Goal: Information Seeking & Learning: Learn about a topic

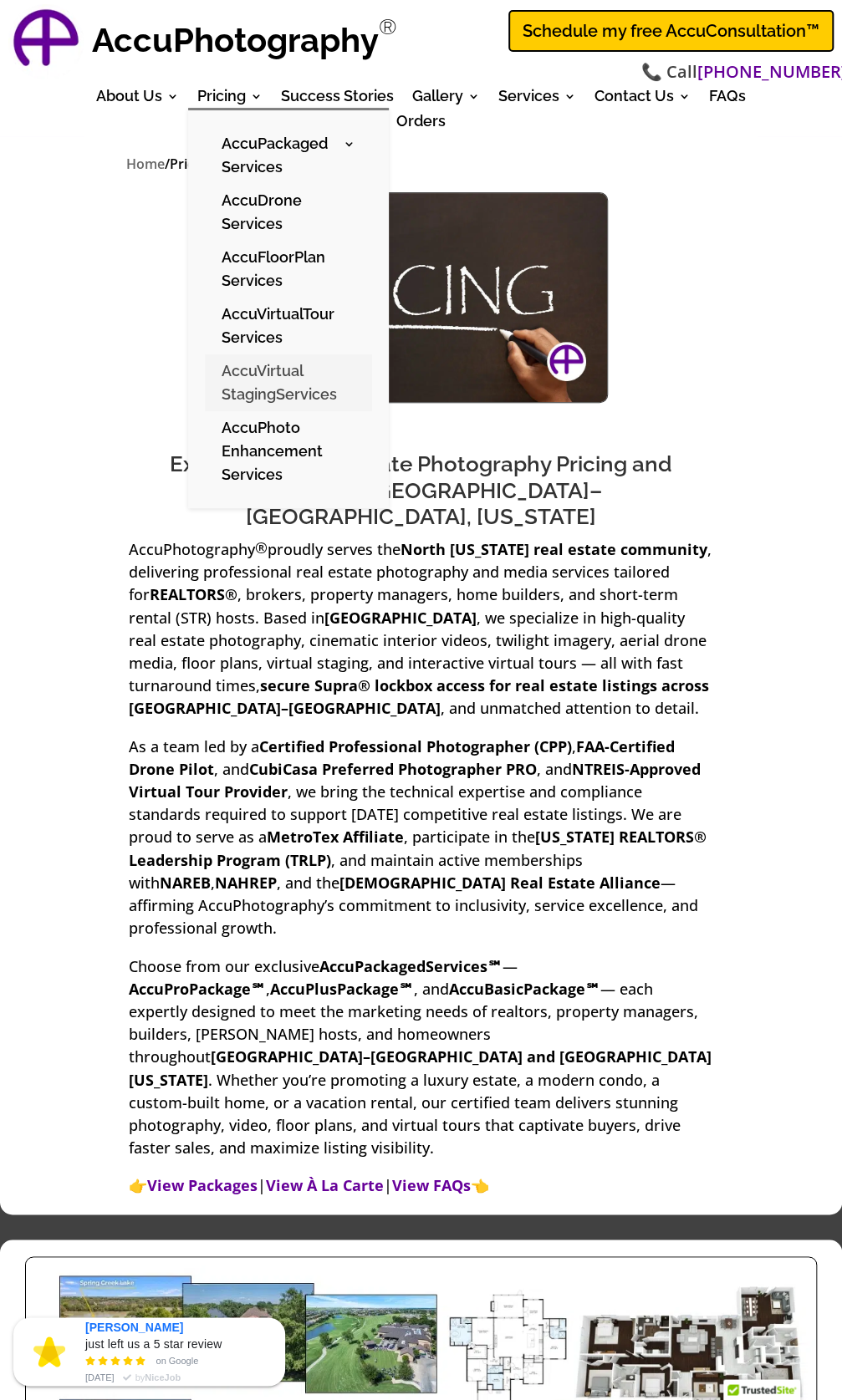
click at [257, 395] on link "AccuVirtual StagingServices" at bounding box center [288, 383] width 168 height 57
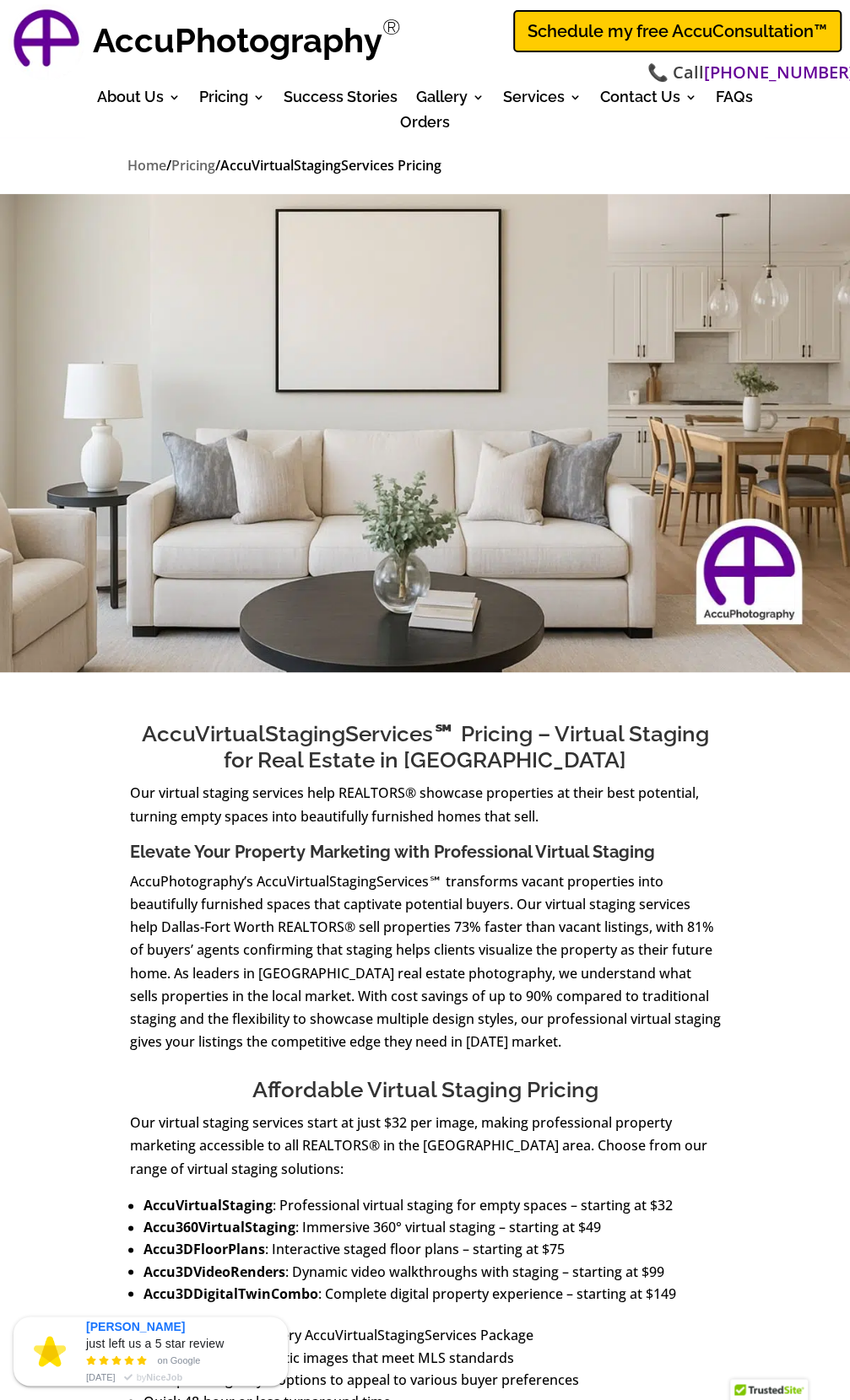
click at [195, 1204] on strong "AccuVirtualStaging" at bounding box center [208, 1206] width 129 height 19
copy strong "AccuVirtualStaging"
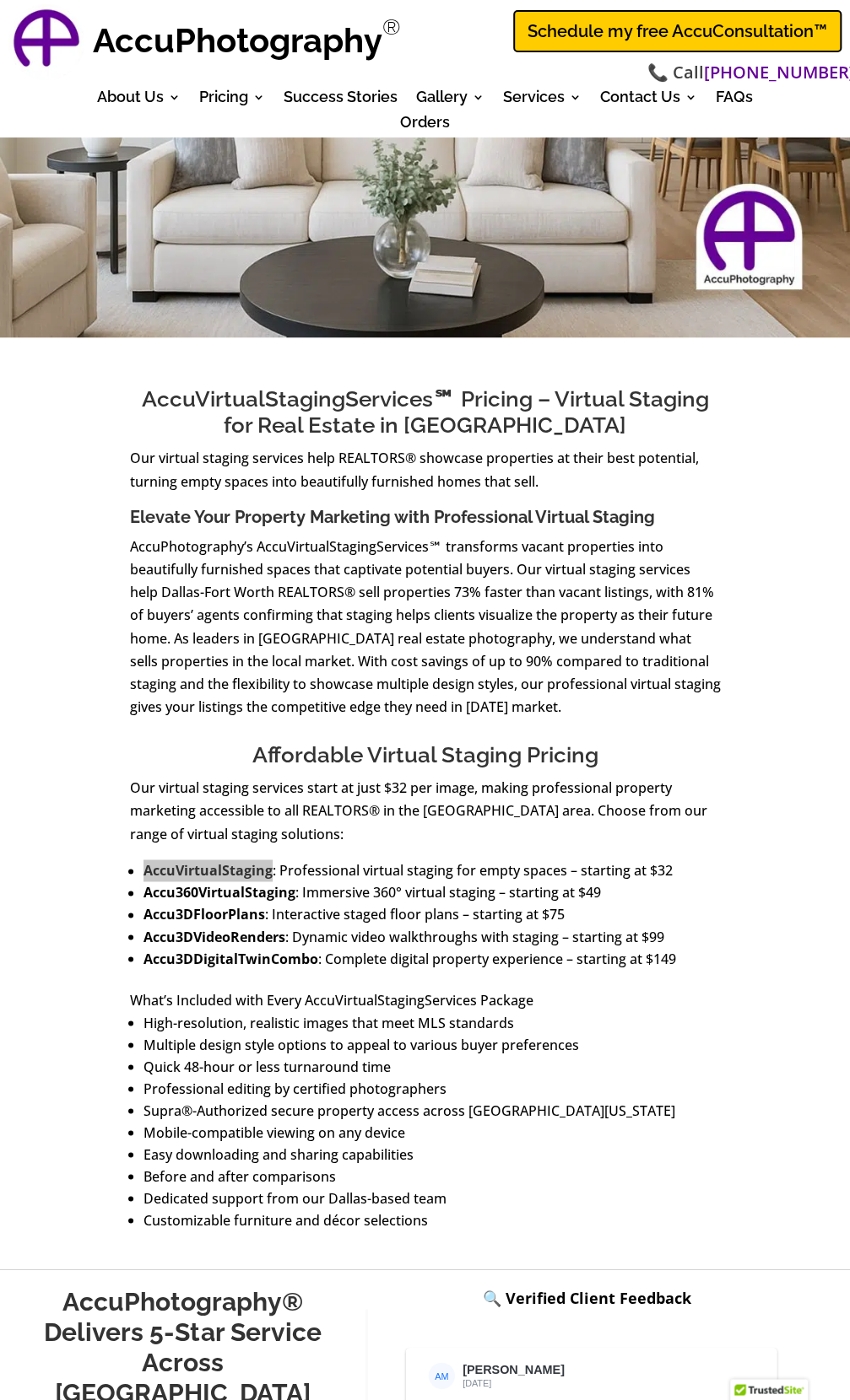
scroll to position [338, 0]
